Goal: Check status: Check status

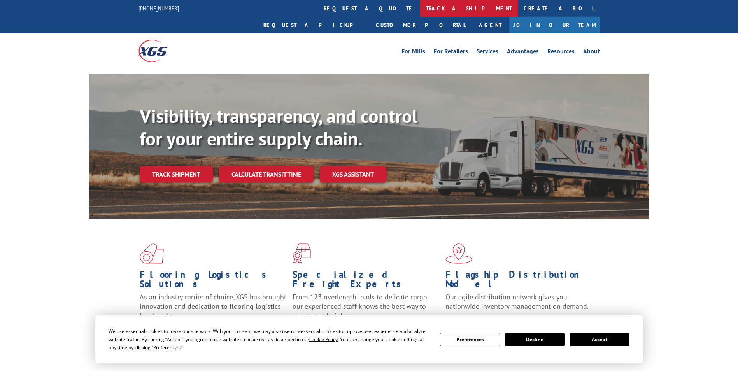
click at [420, 7] on link "track a shipment" at bounding box center [469, 8] width 98 height 17
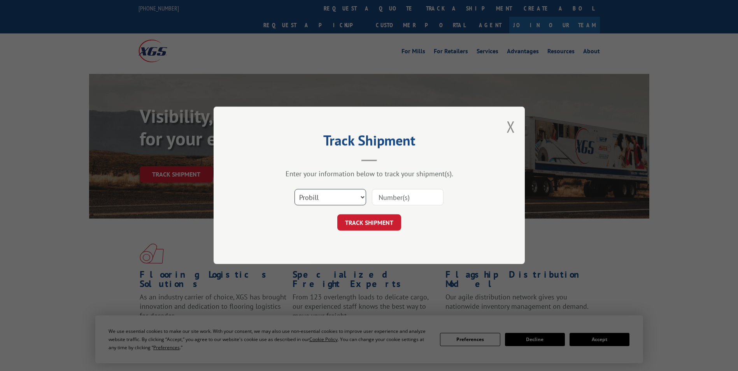
click at [314, 198] on select "Select category... Probill BOL PO" at bounding box center [331, 198] width 72 height 16
select select "bol"
click at [295, 190] on select "Select category... Probill BOL PO" at bounding box center [331, 198] width 72 height 16
click at [391, 197] on input at bounding box center [408, 198] width 72 height 16
paste input "5991859"
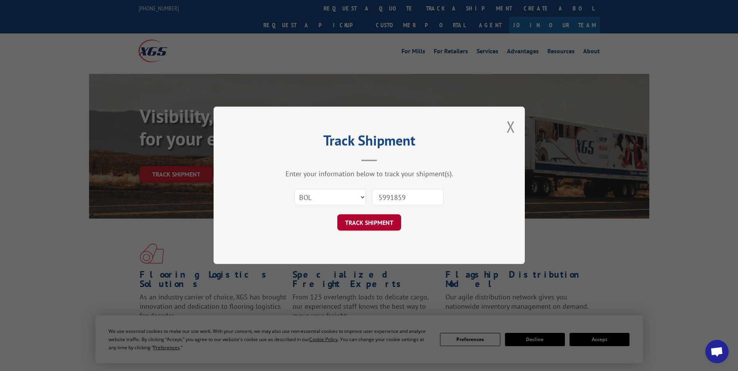
type input "5991859"
click at [387, 219] on button "TRACK SHIPMENT" at bounding box center [369, 223] width 64 height 16
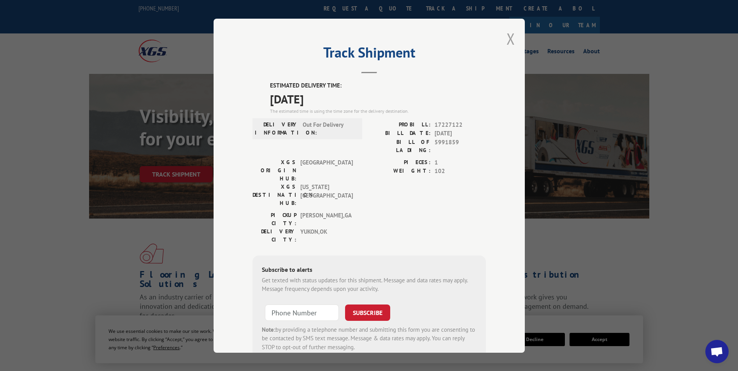
click at [511, 39] on button "Close modal" at bounding box center [511, 38] width 9 height 21
